Goal: Navigation & Orientation: Find specific page/section

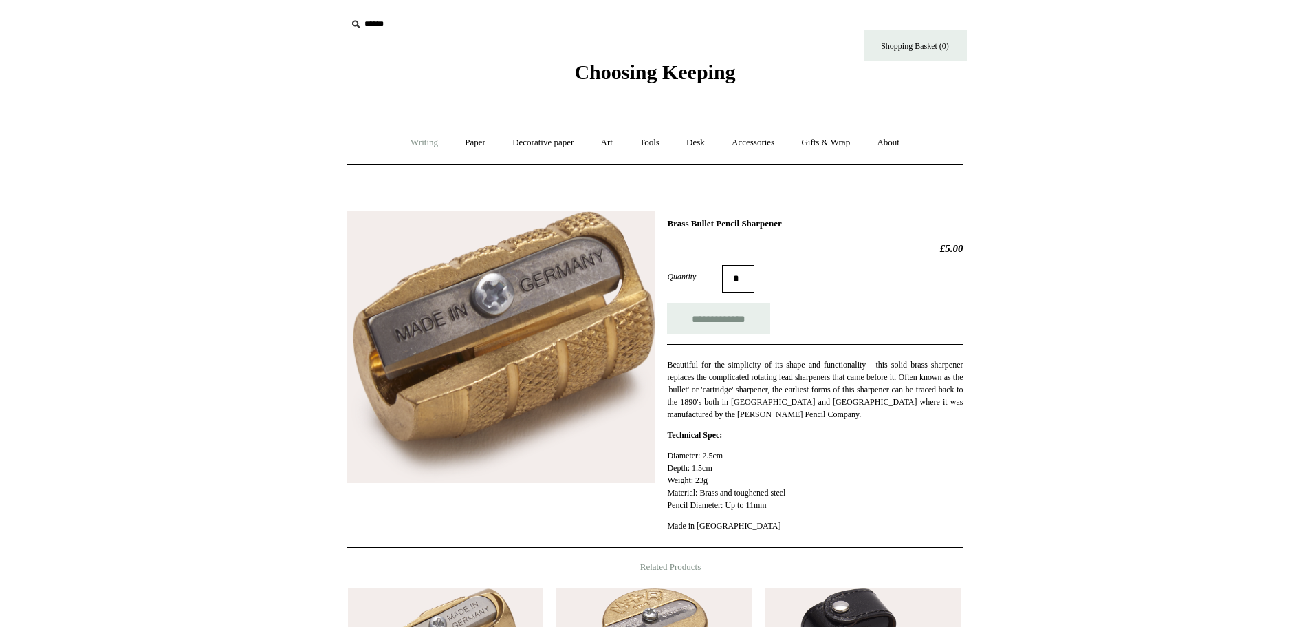
click at [427, 139] on link "Writing +" at bounding box center [424, 143] width 52 height 36
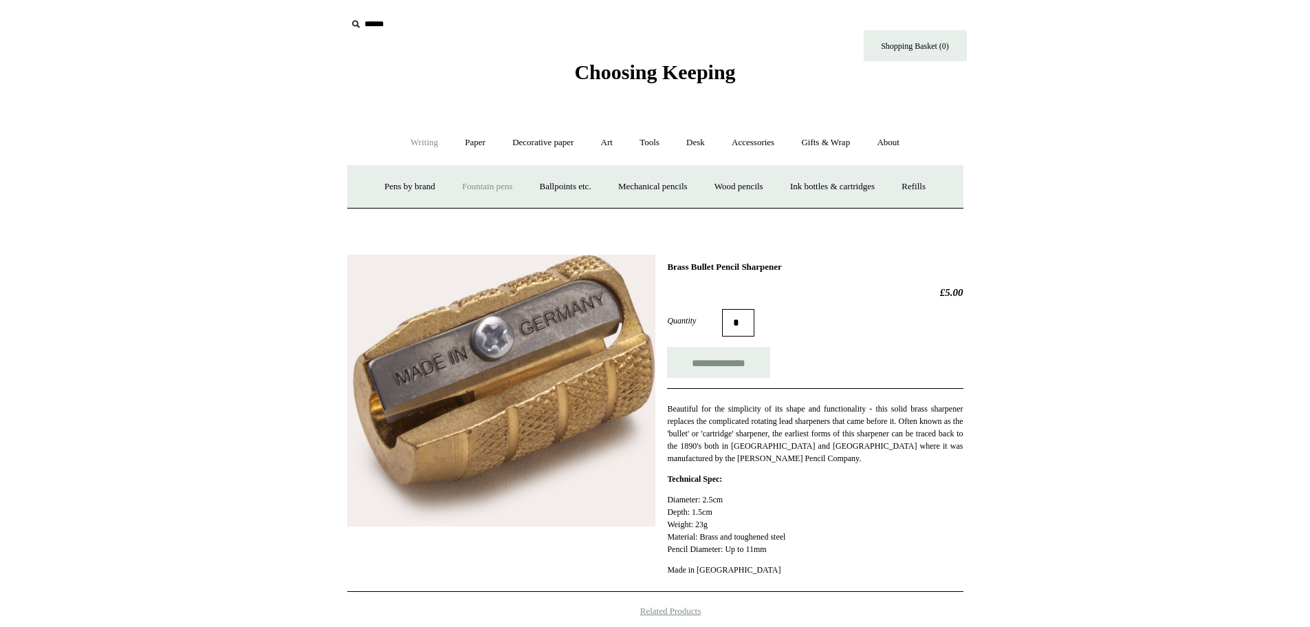
click at [485, 184] on link "Fountain pens +" at bounding box center [487, 187] width 75 height 36
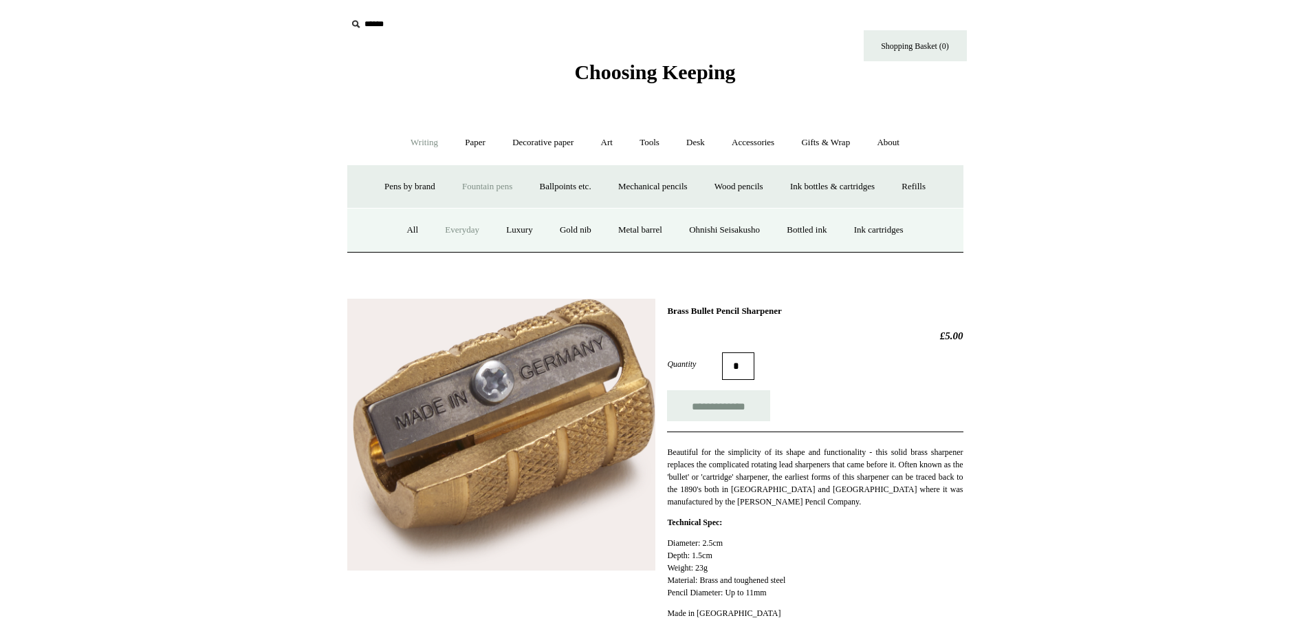
click at [439, 226] on link "Everyday" at bounding box center [462, 230] width 59 height 36
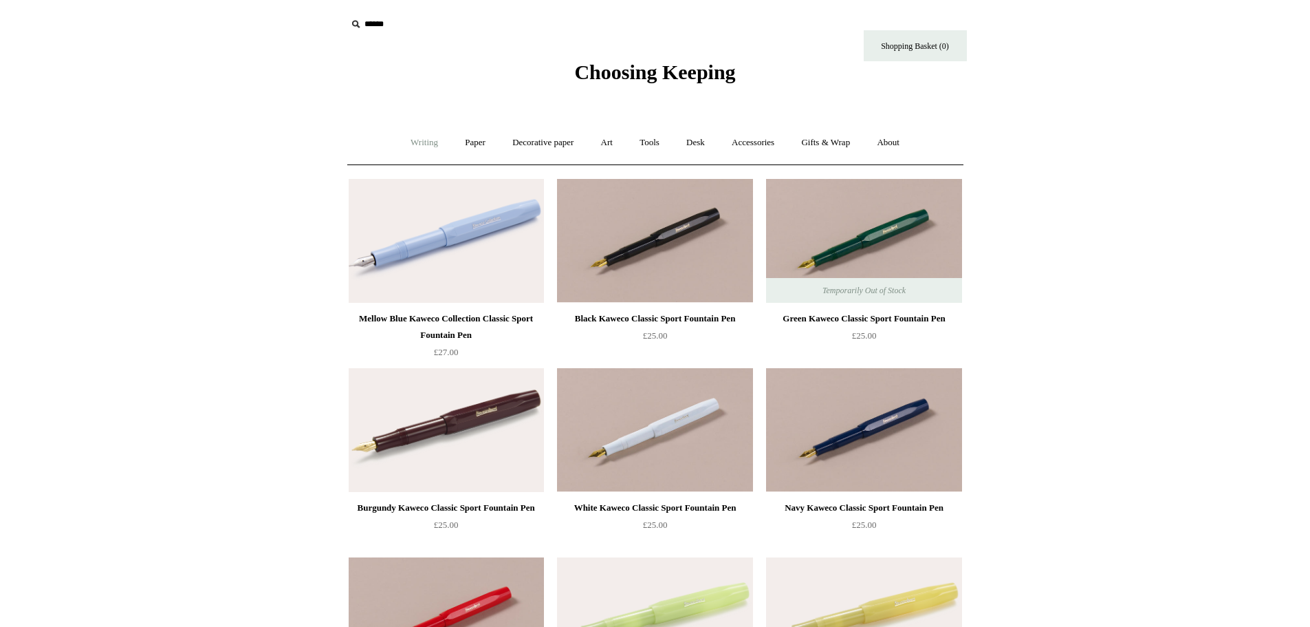
click at [423, 139] on link "Writing +" at bounding box center [424, 143] width 52 height 36
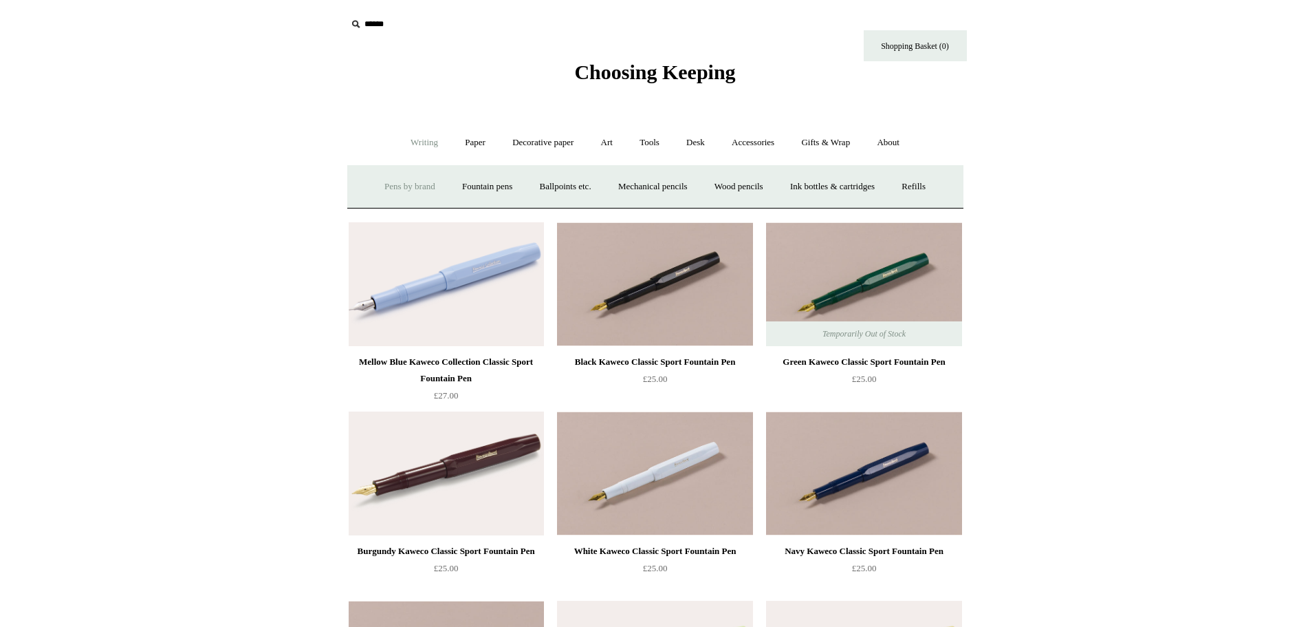
click at [408, 184] on link "Pens by brand +" at bounding box center [410, 187] width 76 height 36
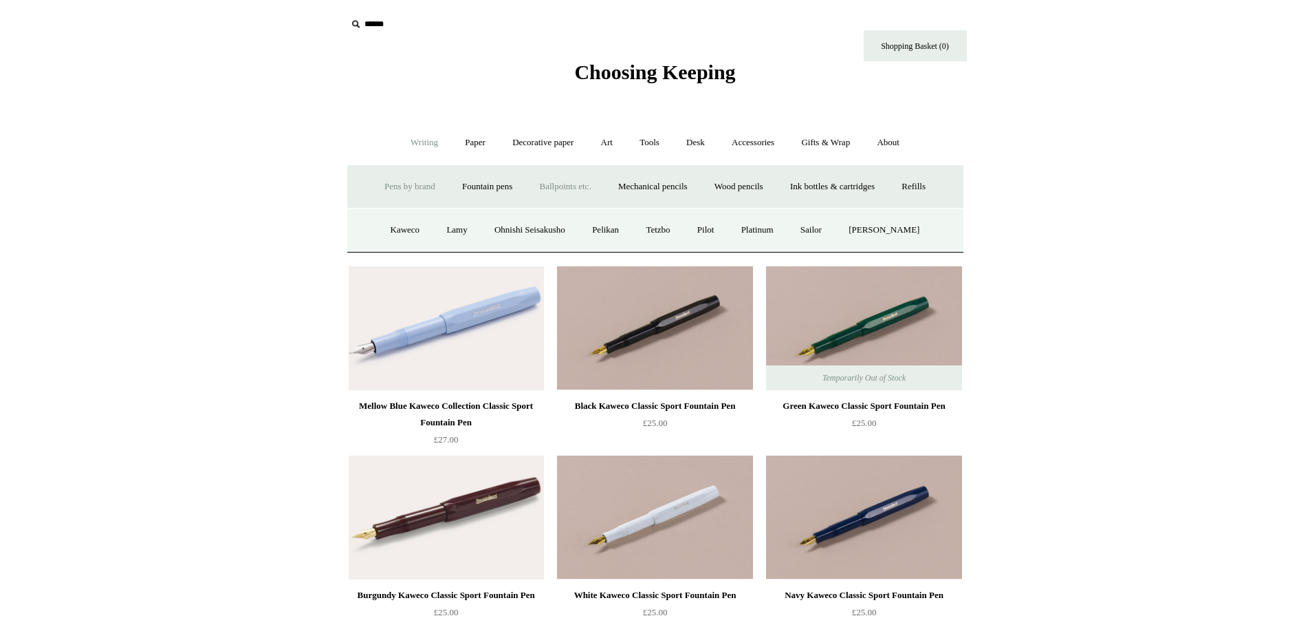
click at [546, 187] on link "Ballpoints etc. +" at bounding box center [566, 187] width 76 height 36
click at [761, 233] on link "Waterbased rollerballs" at bounding box center [734, 230] width 105 height 36
